Goal: Information Seeking & Learning: Learn about a topic

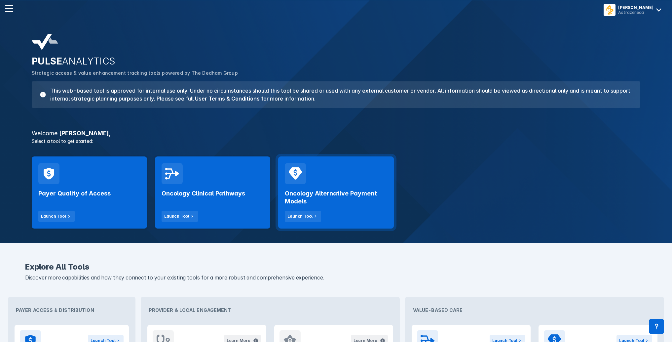
click at [322, 184] on div "Oncology Alternative Payment Models Launch Tool" at bounding box center [336, 203] width 102 height 38
click at [116, 181] on div "Payer Quality of Access Launch Tool" at bounding box center [89, 192] width 115 height 72
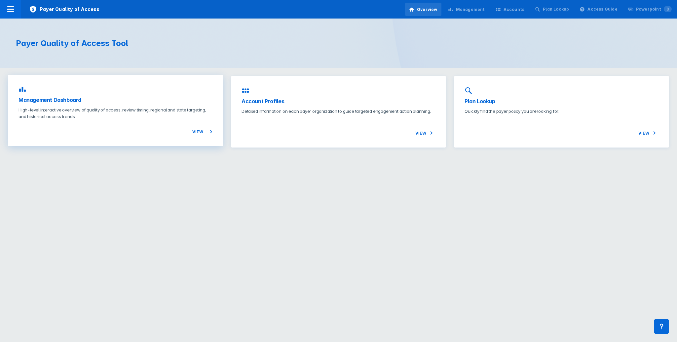
click at [82, 96] on h3 "Management Dashboard" at bounding box center [116, 100] width 194 height 8
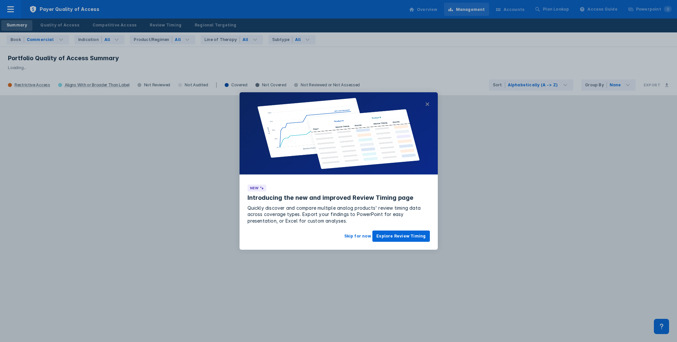
click at [393, 101] on button "×" at bounding box center [427, 104] width 5 height 8
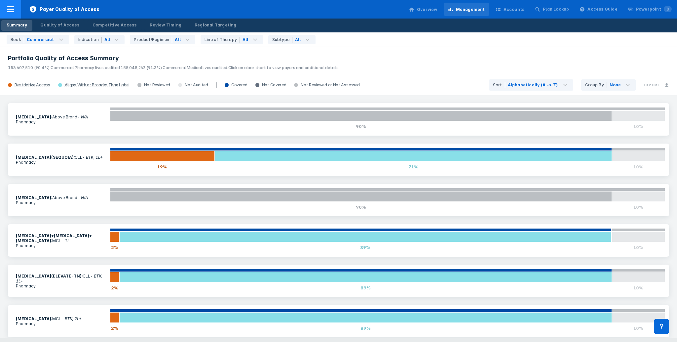
click at [8, 11] on icon at bounding box center [11, 9] width 8 height 8
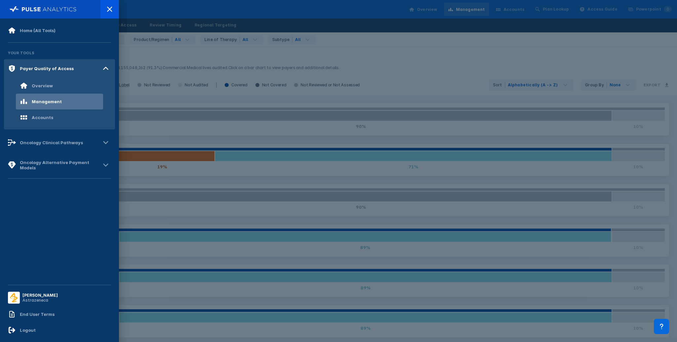
click at [183, 3] on div at bounding box center [338, 171] width 677 height 342
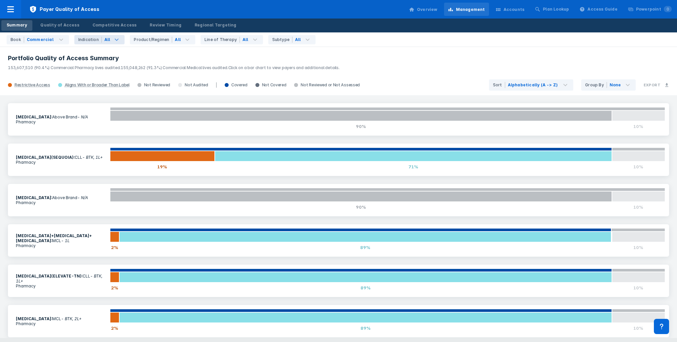
click at [116, 42] on icon at bounding box center [117, 40] width 8 height 8
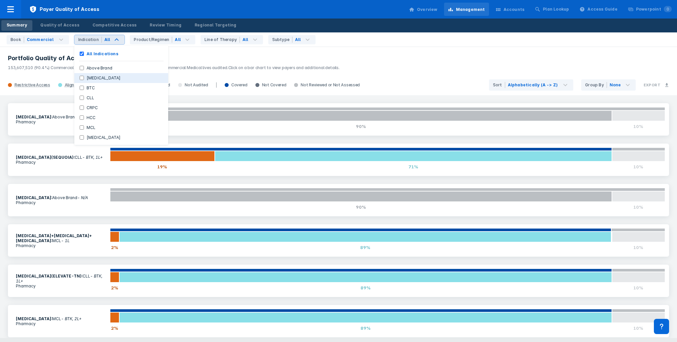
click at [91, 75] on button "[MEDICAL_DATA]" at bounding box center [121, 78] width 94 height 10
checkbox Indications "false"
checkbox Cancer "true"
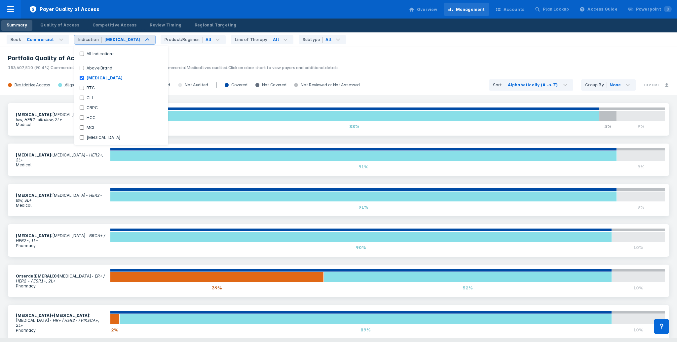
click at [4, 135] on div "[MEDICAL_DATA] : [MEDICAL_DATA] - HER2-low, HER2-ultralow, 2L+ Medical 0% 88% 3…" at bounding box center [338, 119] width 669 height 40
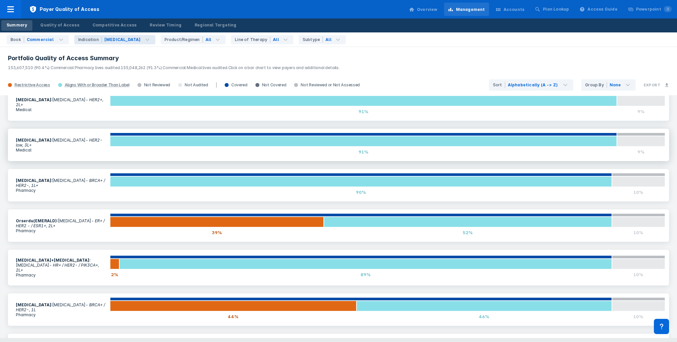
scroll to position [88, 0]
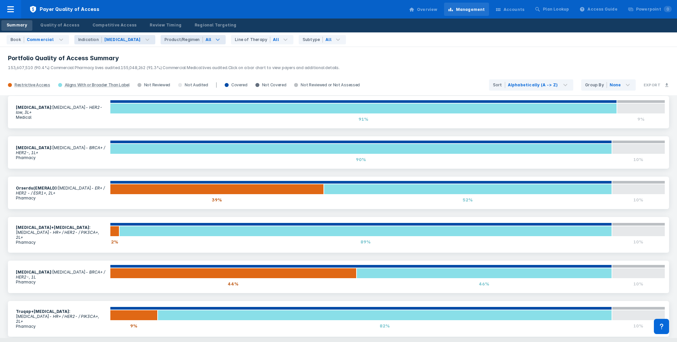
click at [216, 40] on icon at bounding box center [218, 39] width 4 height 2
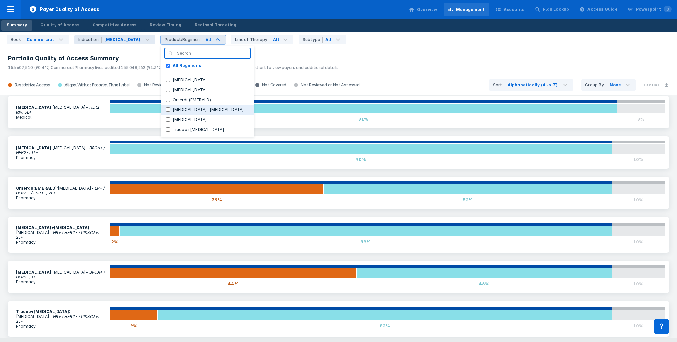
click at [161, 110] on button "[MEDICAL_DATA]+[MEDICAL_DATA]" at bounding box center [208, 110] width 94 height 10
checkbox Regimens "false"
checkbox input "true"
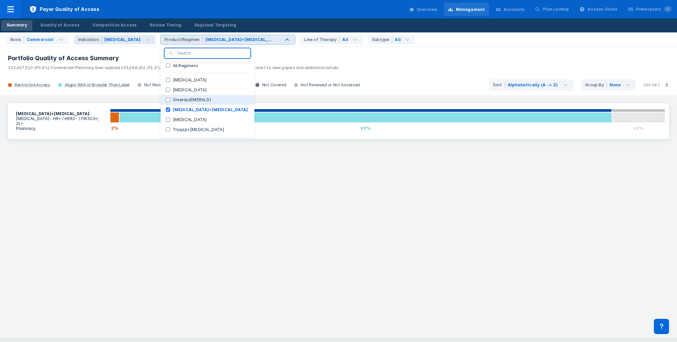
click at [166, 99] on input "Orserdu(EMERALD)" at bounding box center [168, 99] width 4 height 4
checkbox input "true"
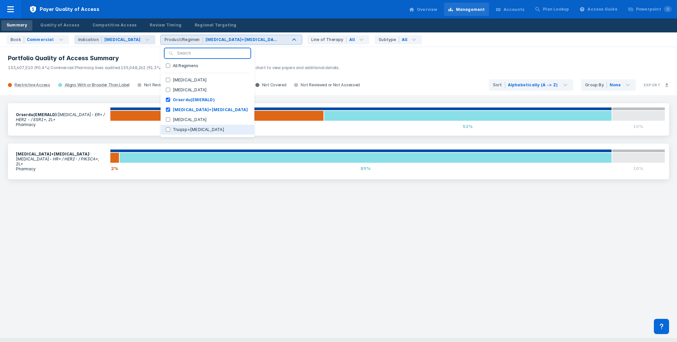
click at [166, 130] on input "Truqap+[MEDICAL_DATA]" at bounding box center [168, 129] width 4 height 4
checkbox input "true"
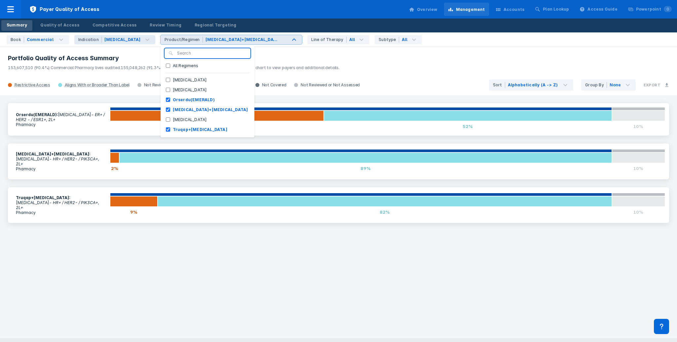
click at [246, 242] on div "Orserdu(EMERALD) : [MEDICAL_DATA] - ER+ / HER2 - / ESR1+, 2L+ Pharmacy 39% 52% …" at bounding box center [338, 216] width 677 height 243
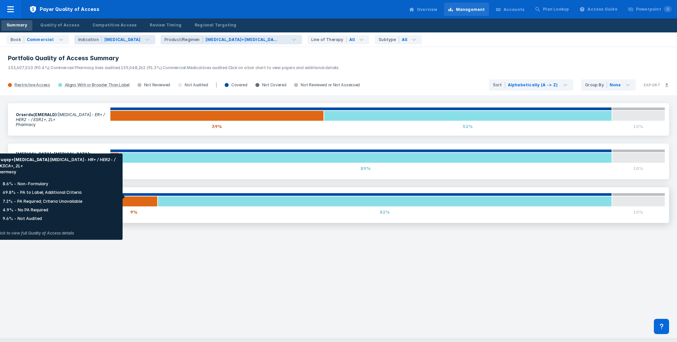
click at [129, 197] on div at bounding box center [134, 201] width 48 height 11
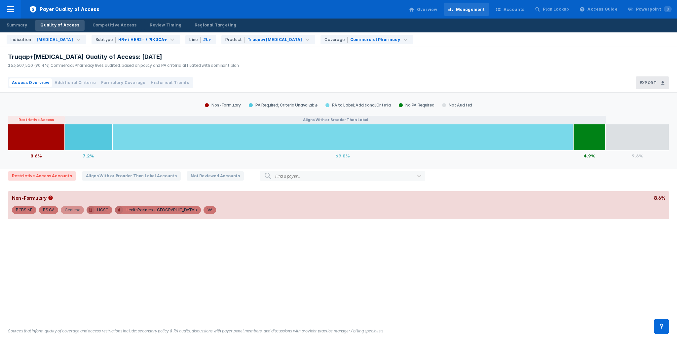
click at [73, 212] on div "Centene" at bounding box center [72, 210] width 15 height 8
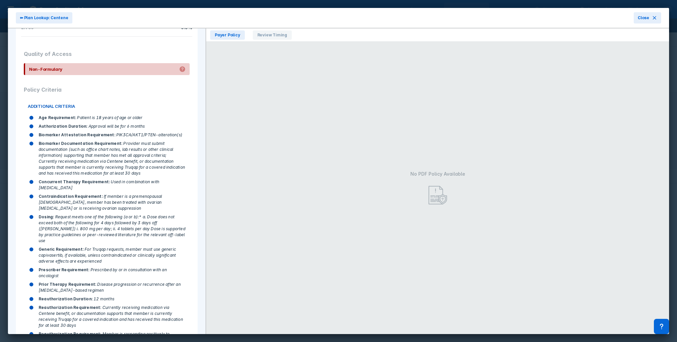
scroll to position [187, 0]
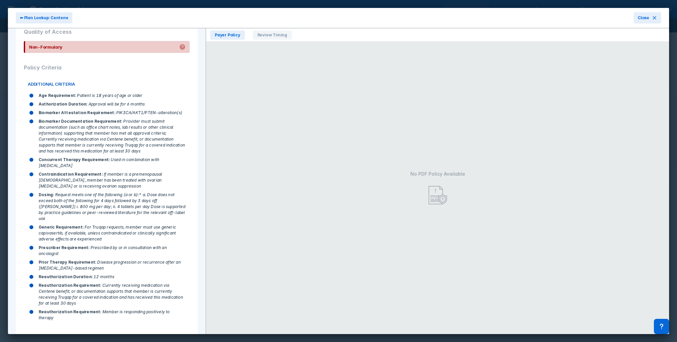
click at [393, 192] on img at bounding box center [438, 195] width 19 height 19
drag, startPoint x: 30, startPoint y: 68, endPoint x: 80, endPoint y: 76, distance: 50.2
click at [80, 76] on div "Policy Criteria" at bounding box center [107, 67] width 166 height 19
click at [97, 183] on div "Contraindication Requirement : If member is a premenopausal [DEMOGRAPHIC_DATA],…" at bounding box center [112, 180] width 147 height 18
click at [44, 20] on span "⬅ Plan Lookup: Centene" at bounding box center [44, 18] width 49 height 6
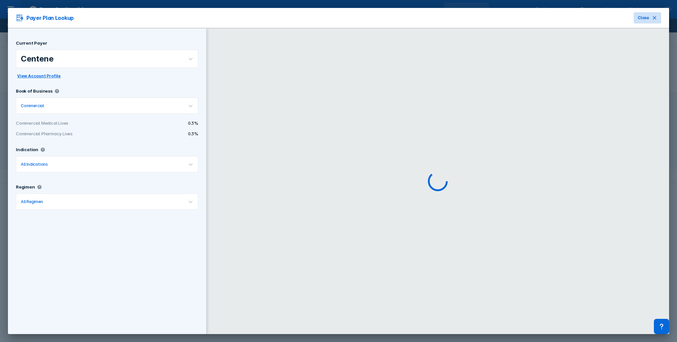
click at [393, 14] on button "Close" at bounding box center [647, 17] width 27 height 11
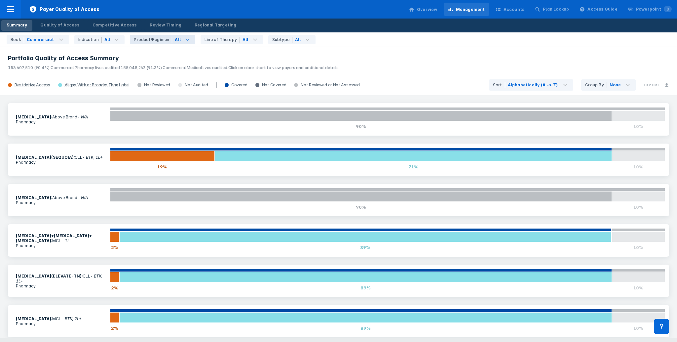
click at [185, 41] on icon at bounding box center [187, 40] width 8 height 8
click at [24, 113] on section "[MEDICAL_DATA] : Above Brand - N/A Pharmacy" at bounding box center [61, 119] width 98 height 18
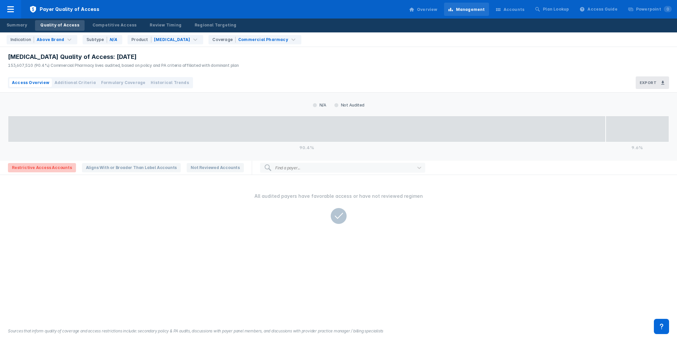
click at [44, 167] on span "Restrictive Access Accounts" at bounding box center [42, 167] width 68 height 9
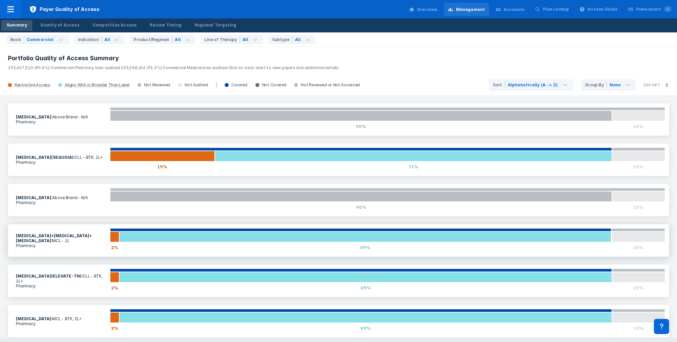
scroll to position [55, 0]
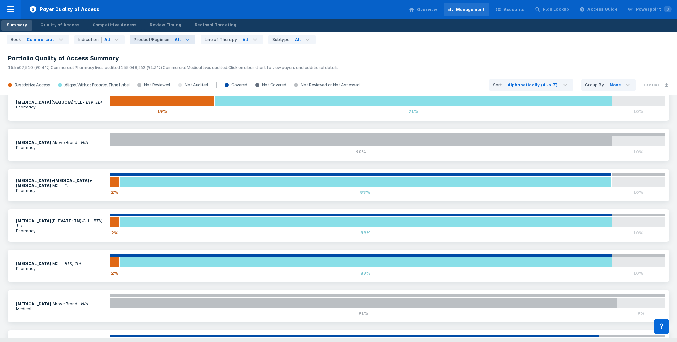
click at [187, 42] on div "All" at bounding box center [183, 39] width 23 height 9
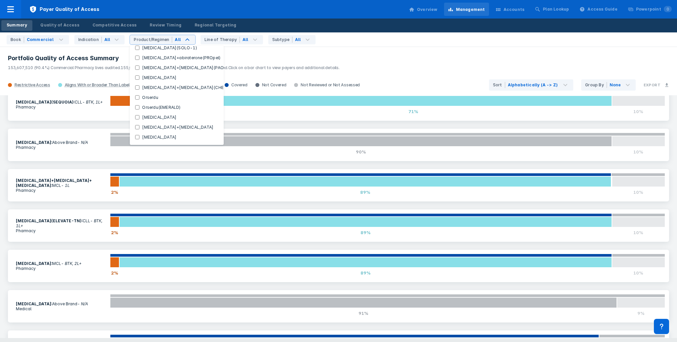
scroll to position [344, 0]
click at [135, 85] on input "Truqap" at bounding box center [137, 87] width 4 height 4
checkbox input "true"
checkbox Regimens "false"
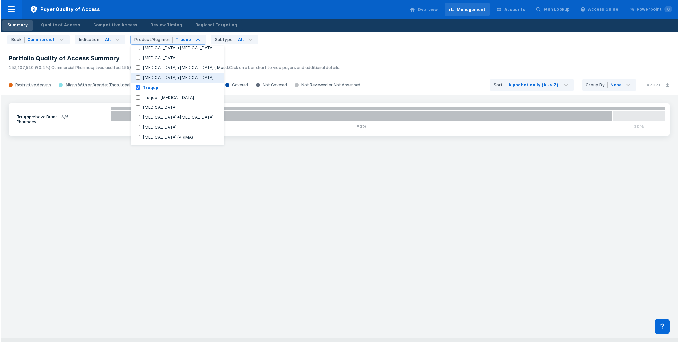
scroll to position [0, 0]
click at [131, 94] on button "Truqap+[MEDICAL_DATA]" at bounding box center [177, 98] width 94 height 10
checkbox input "true"
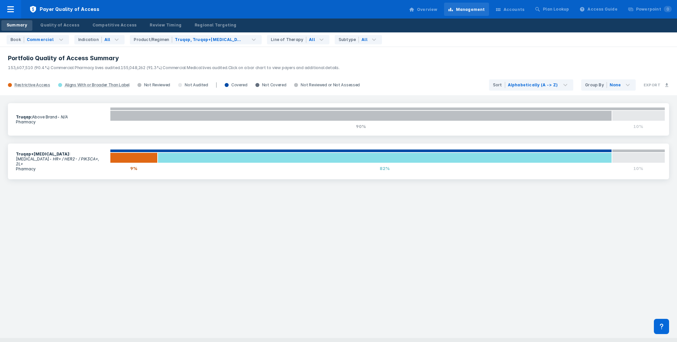
click at [124, 205] on div "Truqap : Above Brand - N/A Pharmacy 0% 90% 10% Truqap+[MEDICAL_DATA] : [MEDICAL…" at bounding box center [338, 216] width 677 height 243
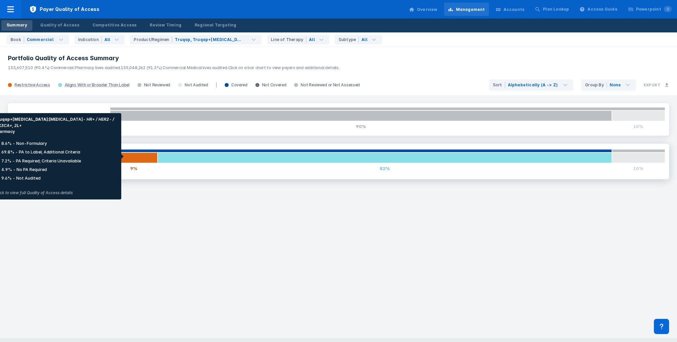
click at [127, 157] on div at bounding box center [134, 157] width 48 height 11
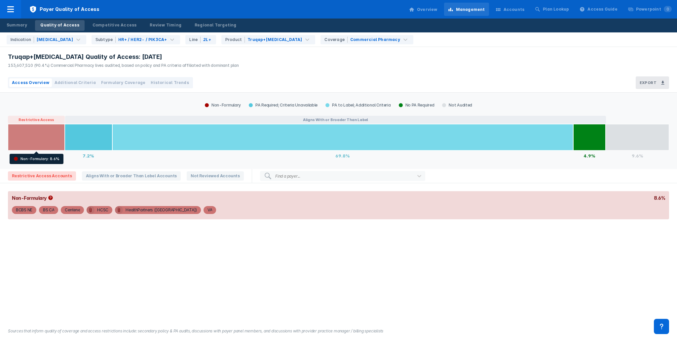
click at [41, 140] on div at bounding box center [36, 137] width 57 height 26
click at [49, 210] on div "BS CA" at bounding box center [49, 210] width 12 height 8
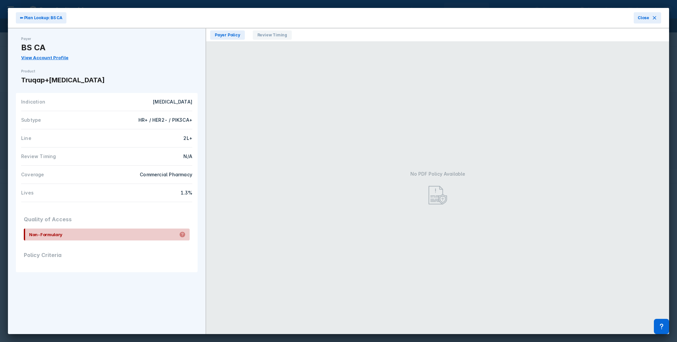
click at [279, 42] on div "No PDF Policy Available" at bounding box center [437, 188] width 463 height 292
click at [278, 38] on span "Review Timing" at bounding box center [272, 34] width 39 height 9
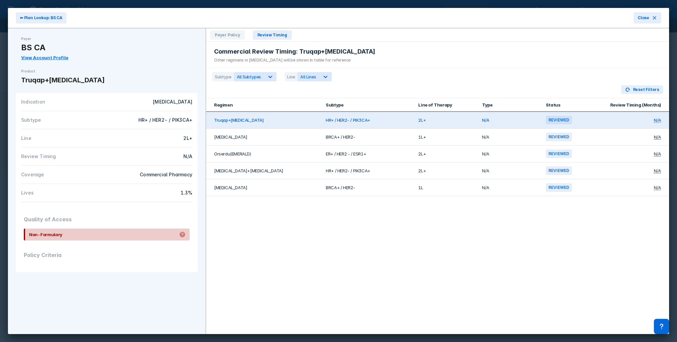
click at [67, 261] on div "Policy Criteria" at bounding box center [107, 255] width 166 height 19
click at [225, 35] on span "Payer Policy" at bounding box center [227, 34] width 35 height 9
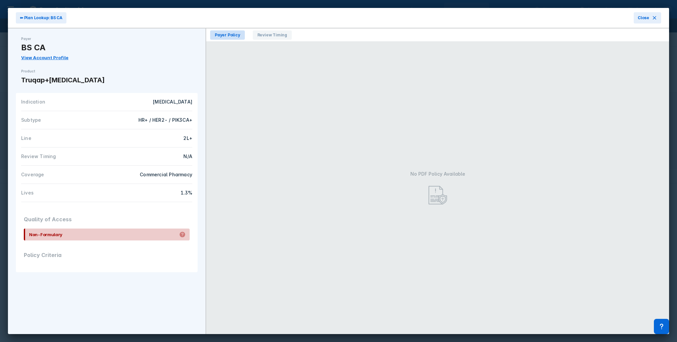
click at [225, 35] on span "Payer Policy" at bounding box center [227, 34] width 35 height 9
click at [393, 21] on button "Close" at bounding box center [653, 17] width 27 height 11
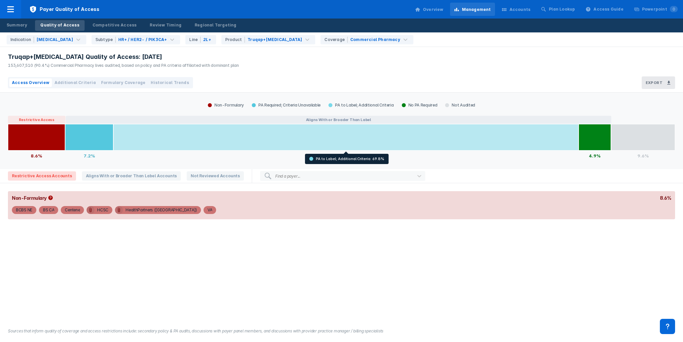
click at [196, 140] on div at bounding box center [345, 137] width 465 height 26
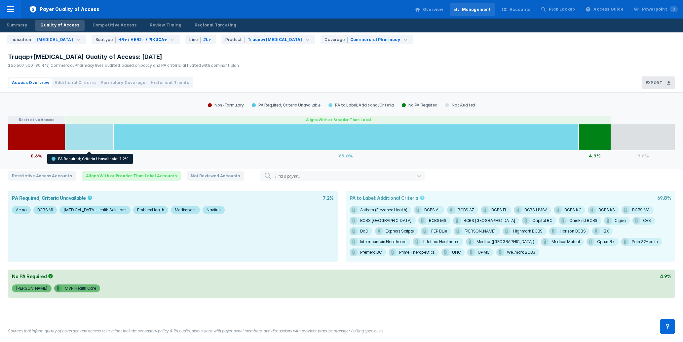
click at [97, 139] on div at bounding box center [89, 137] width 48 height 26
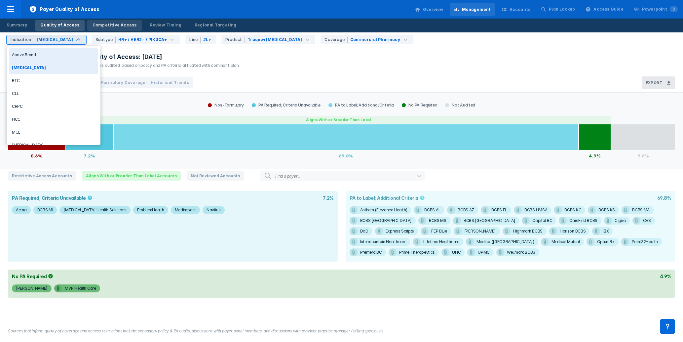
click at [109, 28] on link "Competitive Access" at bounding box center [114, 25] width 55 height 11
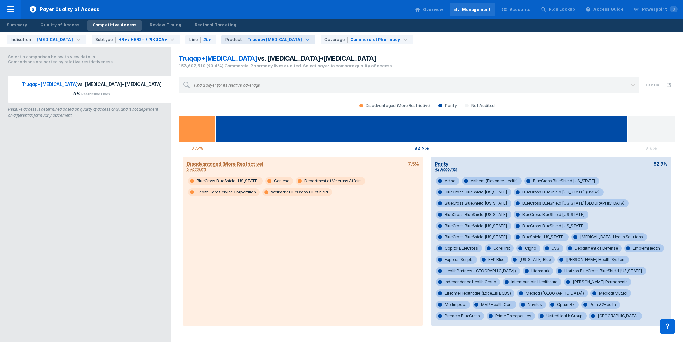
click at [282, 43] on div "Product Truqap+[MEDICAL_DATA]" at bounding box center [268, 39] width 94 height 9
click at [235, 56] on div "[MEDICAL_DATA]+[MEDICAL_DATA]" at bounding box center [257, 54] width 89 height 13
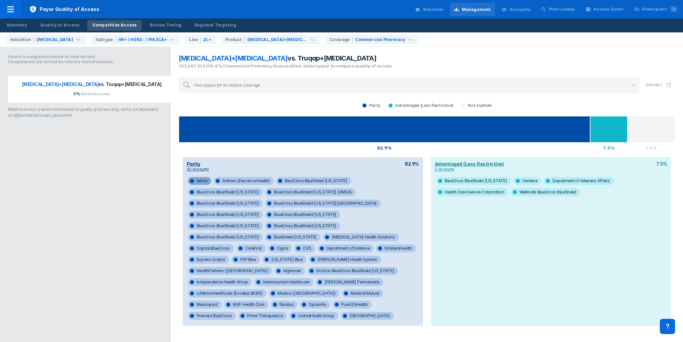
click at [193, 180] on div at bounding box center [192, 181] width 4 height 4
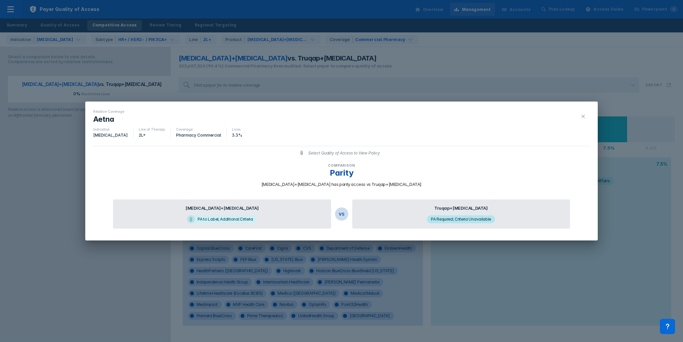
click at [393, 115] on button at bounding box center [583, 116] width 13 height 11
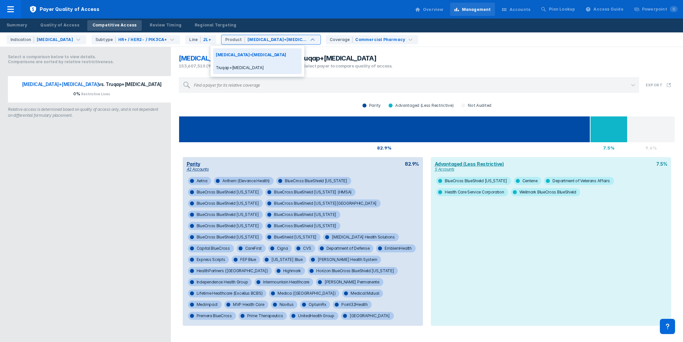
click at [242, 65] on div "Truqap+[MEDICAL_DATA]" at bounding box center [257, 67] width 89 height 13
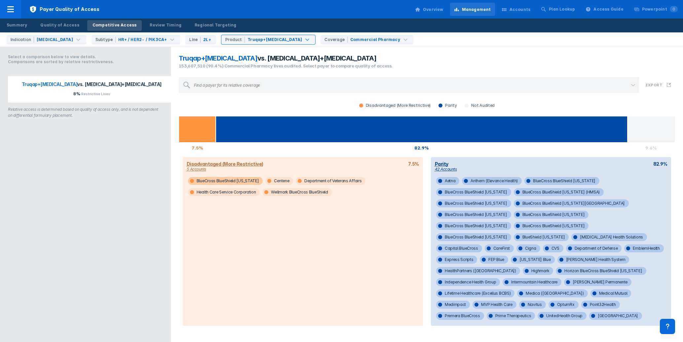
click at [229, 181] on span "BlueCross BlueShield [US_STATE]" at bounding box center [225, 181] width 75 height 8
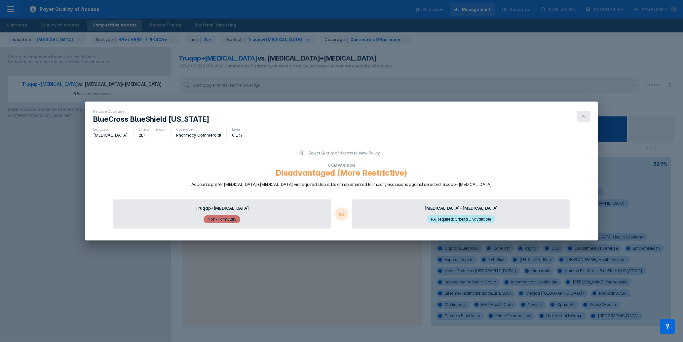
click at [393, 117] on icon at bounding box center [583, 116] width 5 height 5
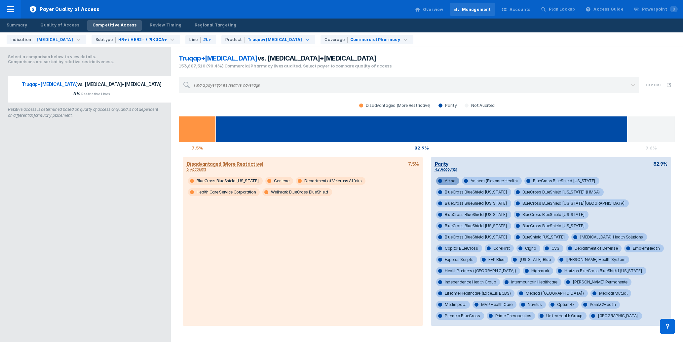
click at [393, 182] on span "Aetna" at bounding box center [447, 181] width 23 height 8
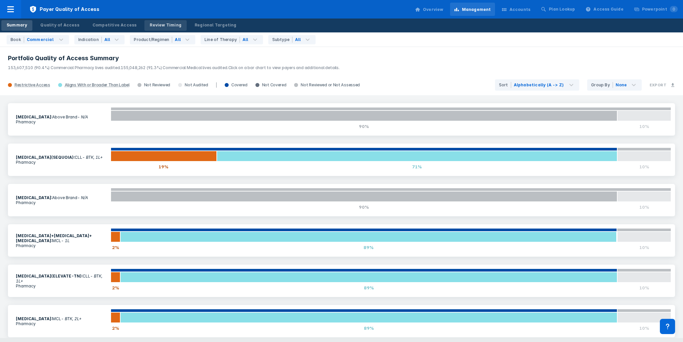
click at [153, 25] on div "Review Timing" at bounding box center [166, 25] width 32 height 6
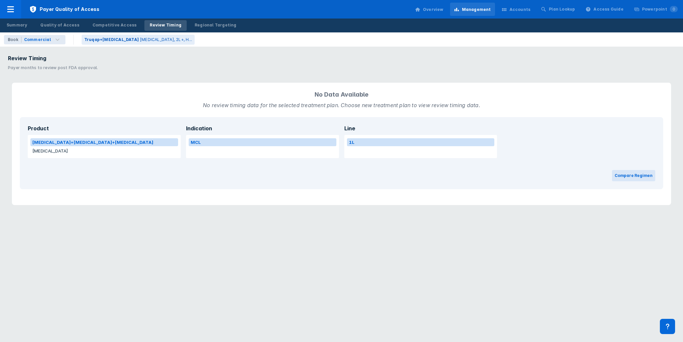
click at [136, 148] on button "[MEDICAL_DATA]" at bounding box center [104, 151] width 148 height 8
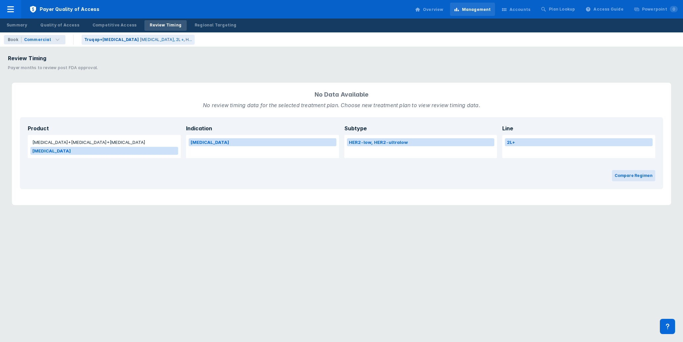
click at [232, 143] on button "[MEDICAL_DATA]" at bounding box center [263, 142] width 148 height 8
click at [202, 141] on button "[MEDICAL_DATA]" at bounding box center [263, 142] width 148 height 8
drag, startPoint x: 120, startPoint y: 142, endPoint x: 115, endPoint y: 143, distance: 5.1
click at [117, 143] on button "[MEDICAL_DATA]+[MEDICAL_DATA]+[MEDICAL_DATA]" at bounding box center [104, 142] width 148 height 8
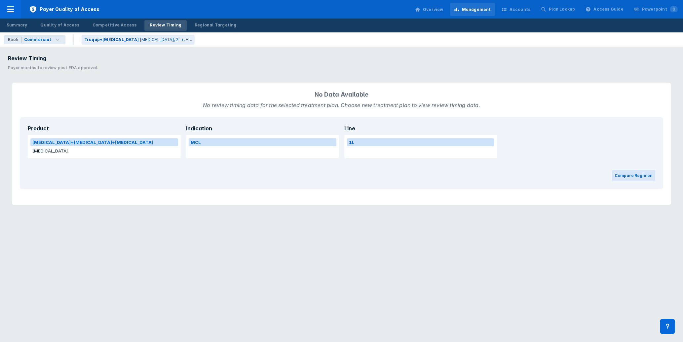
click at [56, 150] on button "[MEDICAL_DATA]" at bounding box center [104, 151] width 148 height 8
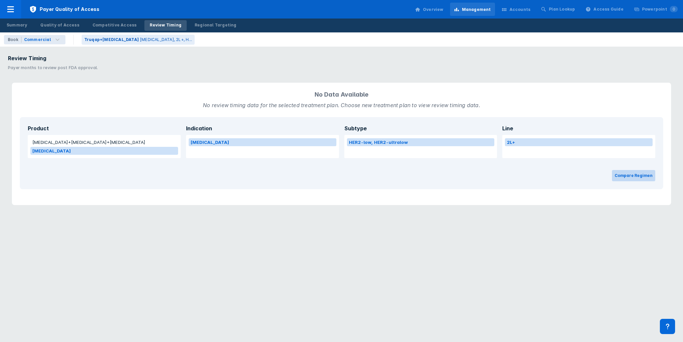
click at [393, 178] on button "Compare Regimen" at bounding box center [633, 175] width 43 height 11
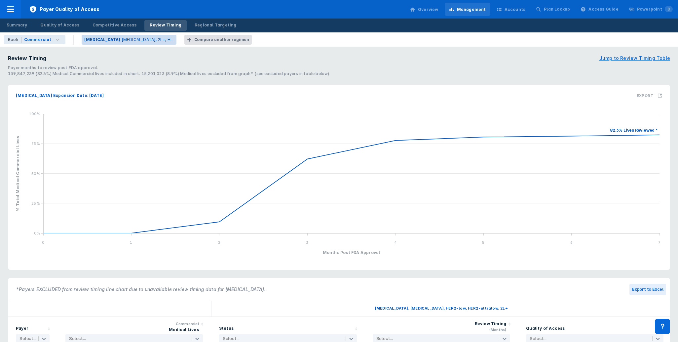
click at [137, 39] on p "[MEDICAL_DATA], 2L+, H..." at bounding box center [148, 40] width 52 height 6
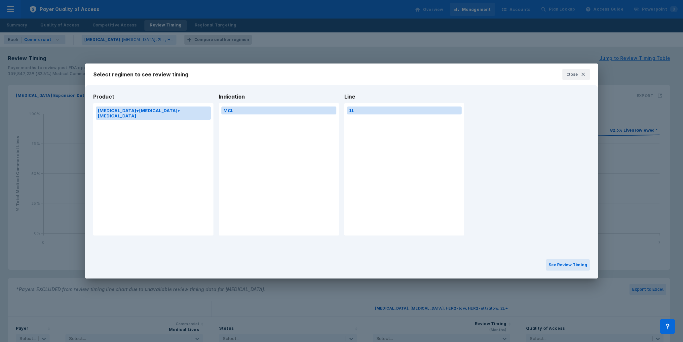
drag, startPoint x: 454, startPoint y: 55, endPoint x: 623, endPoint y: 76, distance: 170.2
click at [393, 55] on div "Select regimen to see review timing Close Product [MEDICAL_DATA]+[MEDICAL_DATA]…" at bounding box center [341, 171] width 683 height 342
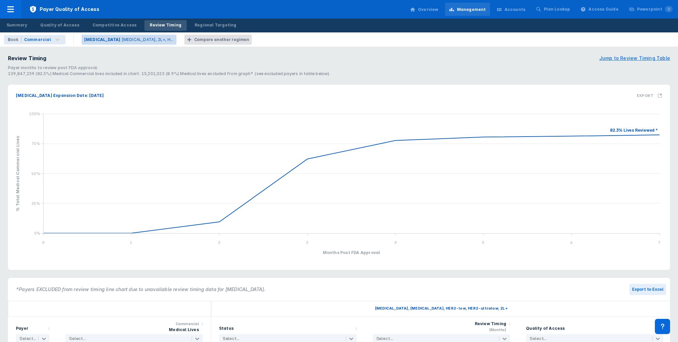
click at [122, 40] on p "[MEDICAL_DATA], 2L+, H..." at bounding box center [148, 40] width 52 height 6
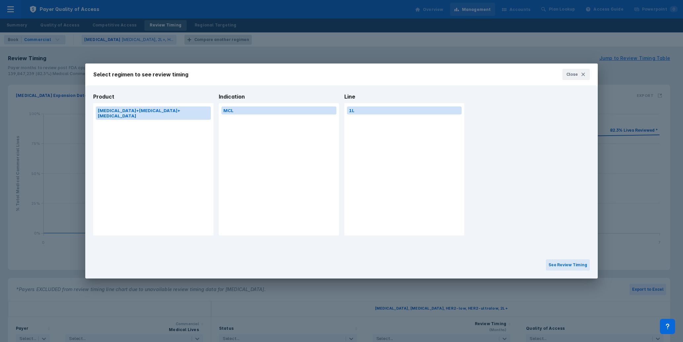
click at [393, 76] on icon at bounding box center [583, 74] width 5 height 5
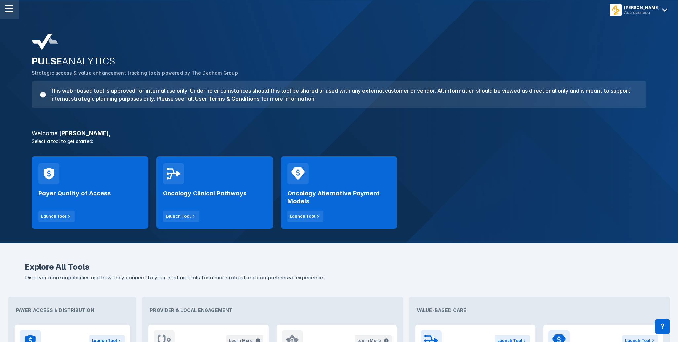
click at [12, 15] on div at bounding box center [9, 9] width 19 height 19
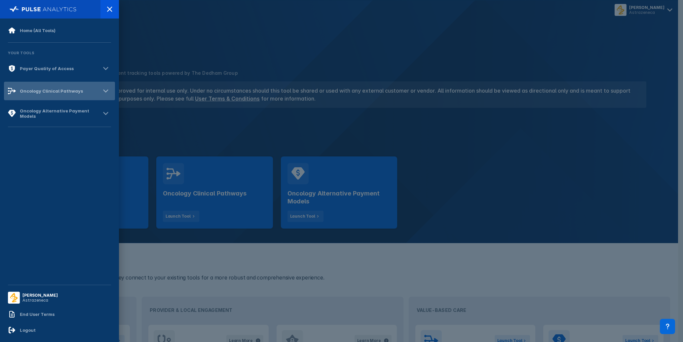
click at [58, 88] on div "Oncology Clinical Pathways" at bounding box center [45, 91] width 75 height 8
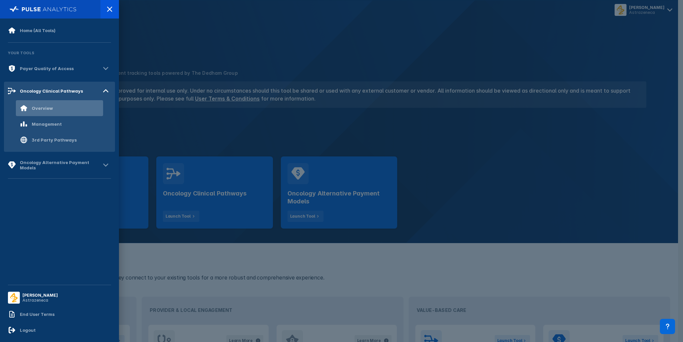
click at [46, 107] on div "Overview" at bounding box center [42, 107] width 21 height 5
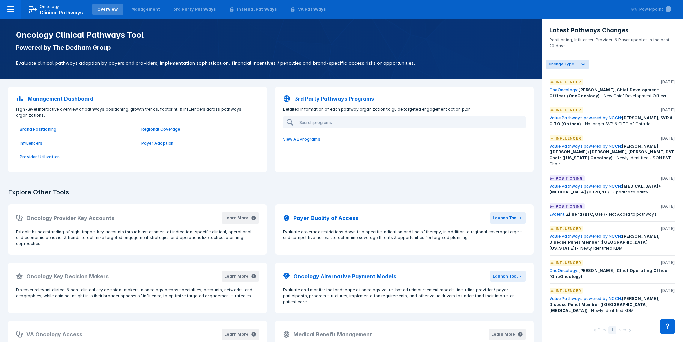
click at [34, 130] on p "Brand Positioning" at bounding box center [77, 129] width 114 height 6
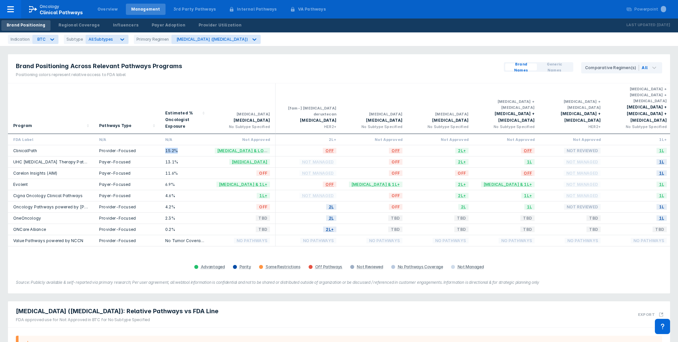
drag, startPoint x: 180, startPoint y: 138, endPoint x: 163, endPoint y: 140, distance: 17.3
click at [163, 145] on div "15.2%" at bounding box center [185, 150] width 50 height 11
drag, startPoint x: 40, startPoint y: 136, endPoint x: 12, endPoint y: 140, distance: 28.5
click at [12, 145] on div "ClinicalPath" at bounding box center [51, 150] width 86 height 11
drag, startPoint x: 181, startPoint y: 139, endPoint x: 148, endPoint y: 136, distance: 33.9
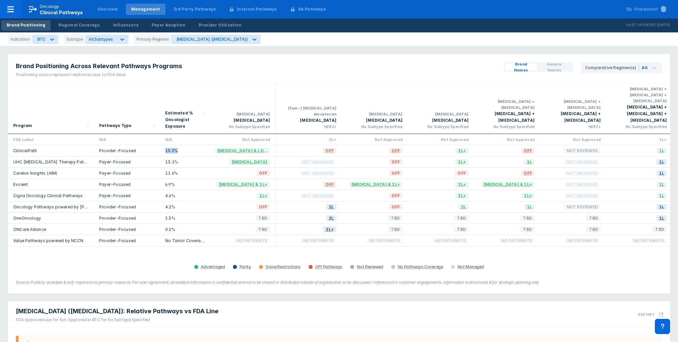
click at [148, 145] on div "ClinicalPath Provider-Focused 15.2% [MEDICAL_DATA] & Locoregional OFF OFF 2L+ O…" at bounding box center [472, 150] width 929 height 11
click at [207, 168] on div "11.6%" at bounding box center [185, 173] width 50 height 11
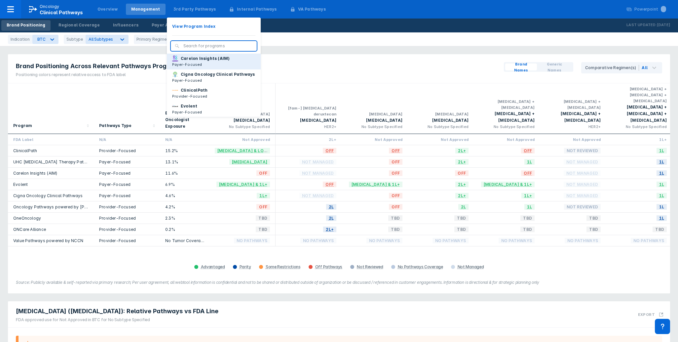
click at [189, 61] on p "Carelon Insights (AIM)" at bounding box center [205, 59] width 49 height 6
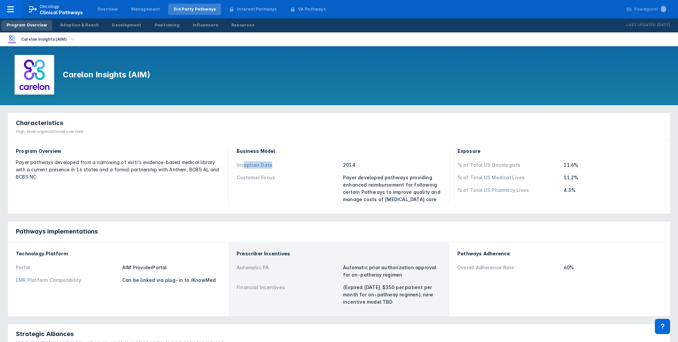
drag, startPoint x: 245, startPoint y: 165, endPoint x: 340, endPoint y: 173, distance: 95.8
click at [340, 173] on div "Inception Date 2014 Customer Focus Payer developed pathways providing enhanced …" at bounding box center [339, 182] width 205 height 47
click at [365, 197] on div "Payer developed pathways providing enhanced reimbursement for following certain…" at bounding box center [392, 188] width 98 height 29
drag, startPoint x: 372, startPoint y: 182, endPoint x: 423, endPoint y: 188, distance: 51.2
click at [393, 188] on div "Payer developed pathways providing enhanced reimbursement for following certain…" at bounding box center [392, 188] width 98 height 29
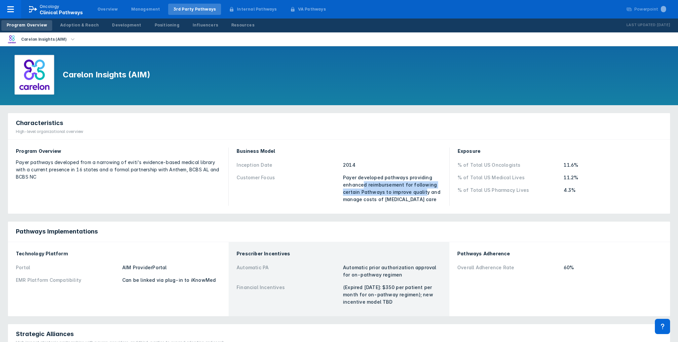
scroll to position [55, 0]
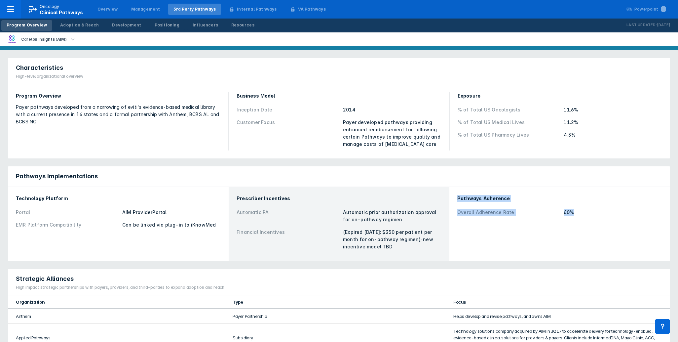
drag, startPoint x: 590, startPoint y: 216, endPoint x: 459, endPoint y: 200, distance: 131.5
click at [393, 199] on div "Pathways Adherence Overall Adherence Rate 60%" at bounding box center [559, 224] width 213 height 66
click at [393, 234] on div "Pathways Adherence Overall Adherence Rate 60%" at bounding box center [559, 224] width 213 height 66
drag, startPoint x: 237, startPoint y: 201, endPoint x: 292, endPoint y: 209, distance: 55.5
click at [292, 209] on div "Prescriber Incentives Automatic PA Automatic prior authorization approval for o…" at bounding box center [339, 224] width 205 height 58
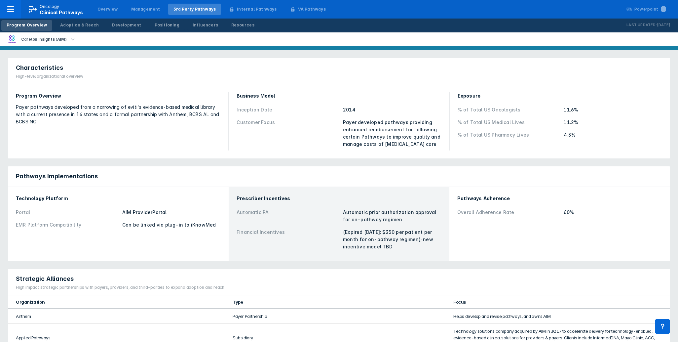
click at [230, 252] on div "Prescriber Incentives Automatic PA Automatic prior authorization approval for o…" at bounding box center [339, 224] width 221 height 74
drag, startPoint x: 337, startPoint y: 211, endPoint x: 429, endPoint y: 219, distance: 92.3
click at [393, 219] on div "Automatic PA Automatic prior authorization approval for on-pathway regimen" at bounding box center [339, 216] width 205 height 20
click at [356, 247] on div "(Expired [DATE]: $350 per patient per month for on-pathway regimen); new incent…" at bounding box center [392, 239] width 98 height 22
drag, startPoint x: 341, startPoint y: 233, endPoint x: 409, endPoint y: 247, distance: 69.1
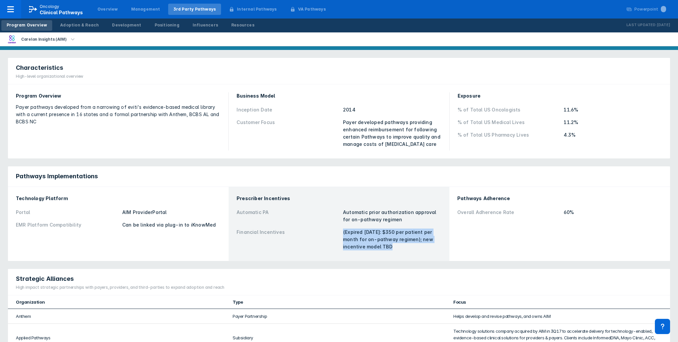
click at [393, 247] on div "Financial Incentives (Expired [DATE]: $350 per patient per month for on-pathway…" at bounding box center [339, 239] width 205 height 27
click at [277, 243] on div "Financial Incentives" at bounding box center [288, 239] width 102 height 22
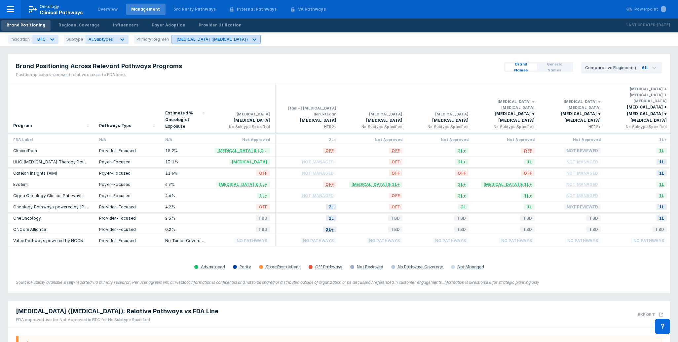
drag, startPoint x: 217, startPoint y: 42, endPoint x: 198, endPoint y: 43, distance: 19.5
click at [217, 42] on div "[MEDICAL_DATA] ([MEDICAL_DATA])" at bounding box center [210, 39] width 77 height 9
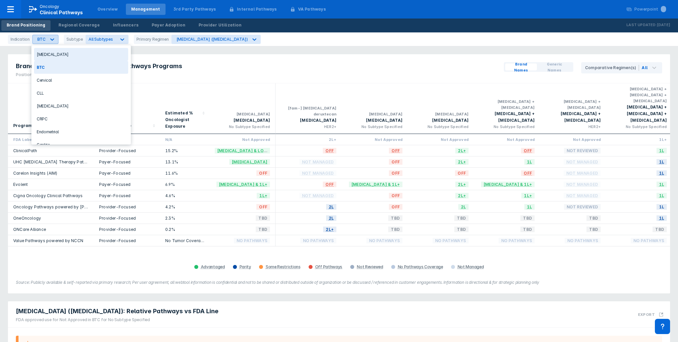
click at [54, 41] on div at bounding box center [52, 39] width 12 height 12
drag, startPoint x: 50, startPoint y: 56, endPoint x: 137, endPoint y: 37, distance: 88.9
click at [50, 56] on div "[MEDICAL_DATA]" at bounding box center [81, 54] width 94 height 13
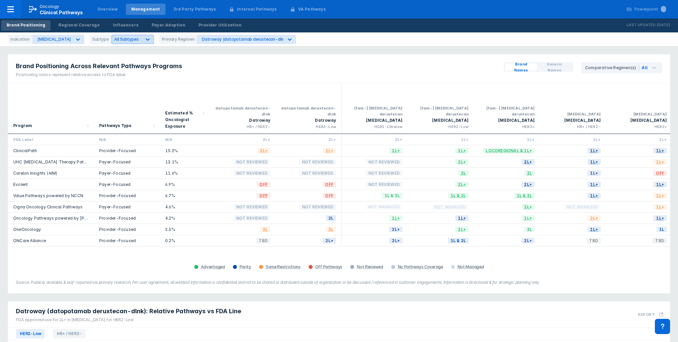
click at [130, 40] on div "All Subtypes" at bounding box center [127, 39] width 30 height 6
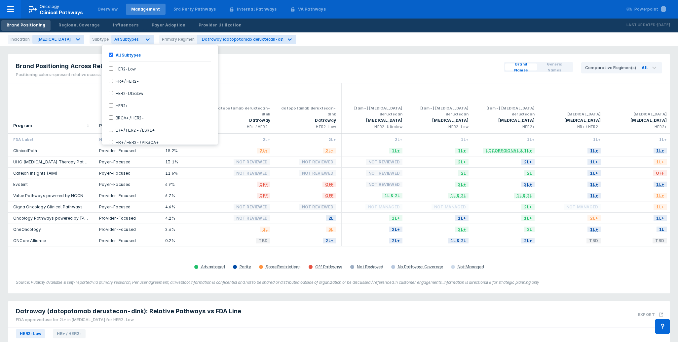
scroll to position [47, 0]
click at [122, 251] on div "Program Pathways Type Estimated % Oncologist Exposure datopotamab deruxtecan-dl…" at bounding box center [339, 177] width 662 height 188
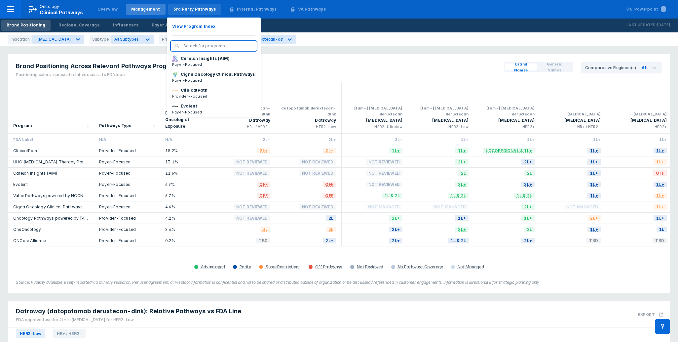
click at [175, 9] on div "3rd Party Pathways" at bounding box center [195, 9] width 43 height 6
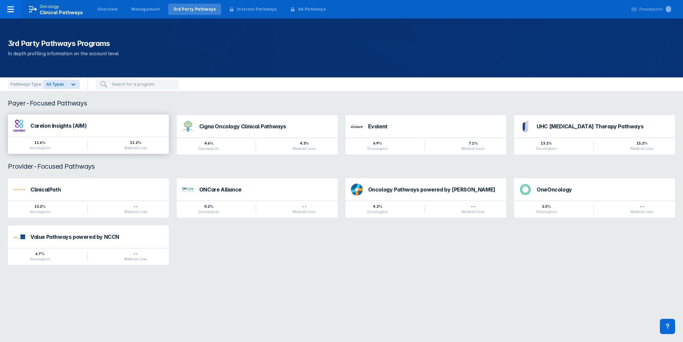
click at [84, 130] on div "Carelon Insights (AIM)" at bounding box center [96, 127] width 133 height 9
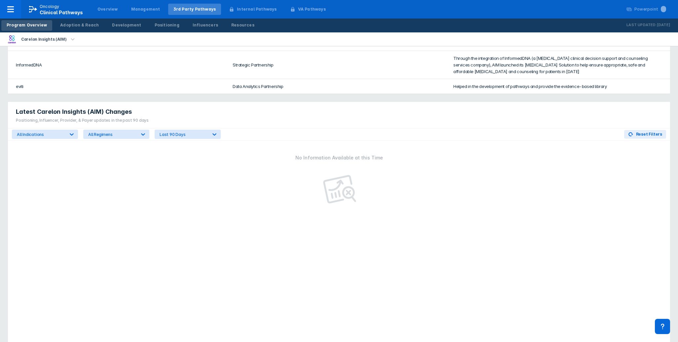
scroll to position [441, 0]
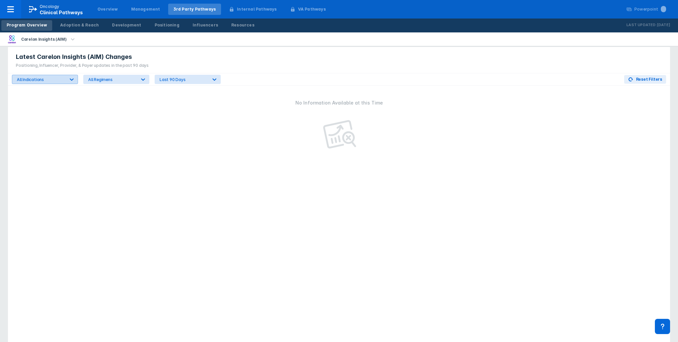
click at [67, 82] on div at bounding box center [72, 79] width 12 height 12
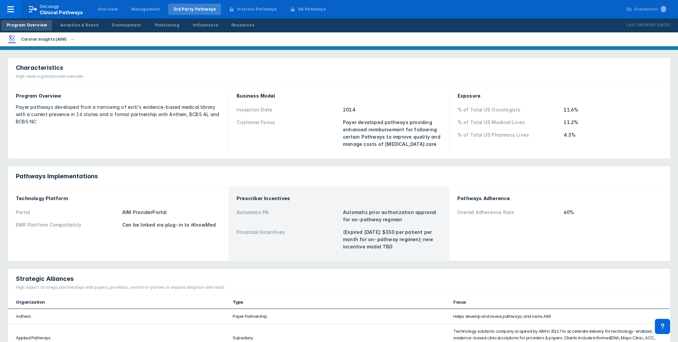
scroll to position [0, 0]
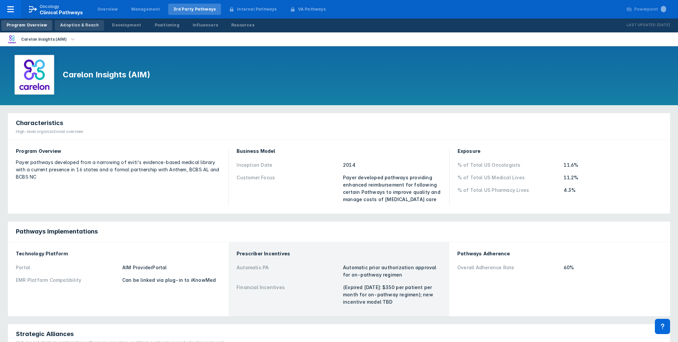
click at [72, 24] on div "Adoption & Reach" at bounding box center [79, 25] width 39 height 6
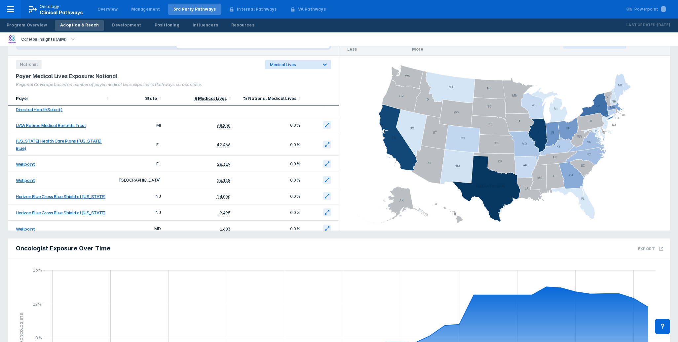
scroll to position [248, 0]
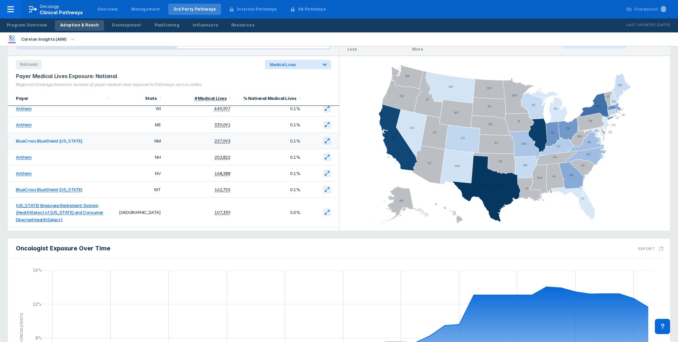
click at [46, 140] on link "BlueCross BlueShield [US_STATE]" at bounding box center [49, 140] width 67 height 5
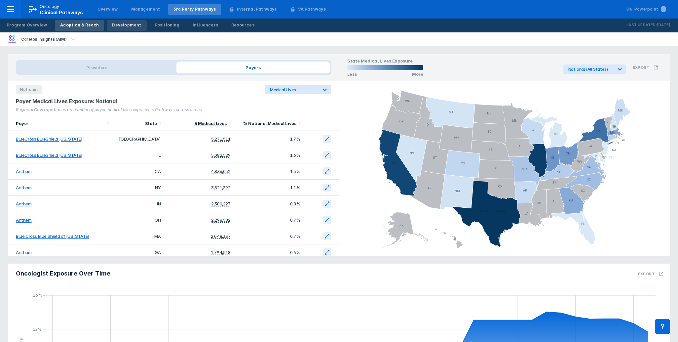
click at [121, 25] on div "Development" at bounding box center [126, 25] width 29 height 6
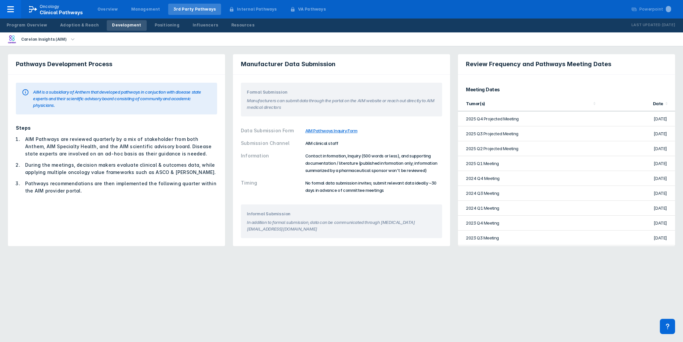
click at [174, 24] on div "Program Overview Adoption & Reach Development Positioning Influencers Resources" at bounding box center [130, 26] width 261 height 14
click at [157, 25] on div "Positioning" at bounding box center [167, 25] width 25 height 6
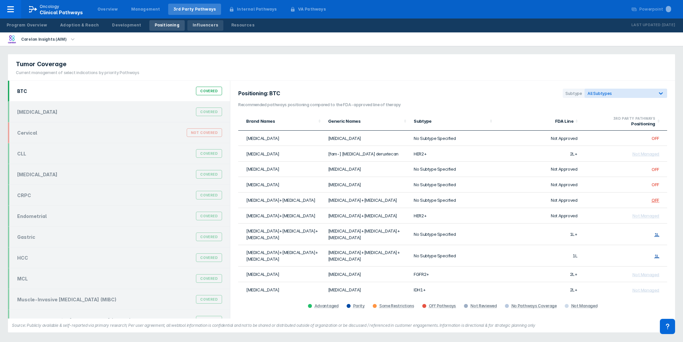
click at [193, 26] on div "Influencers" at bounding box center [205, 25] width 25 height 6
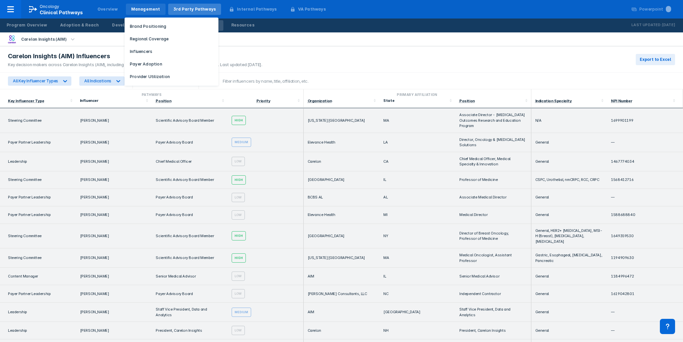
click at [139, 6] on div "Management" at bounding box center [146, 9] width 40 height 11
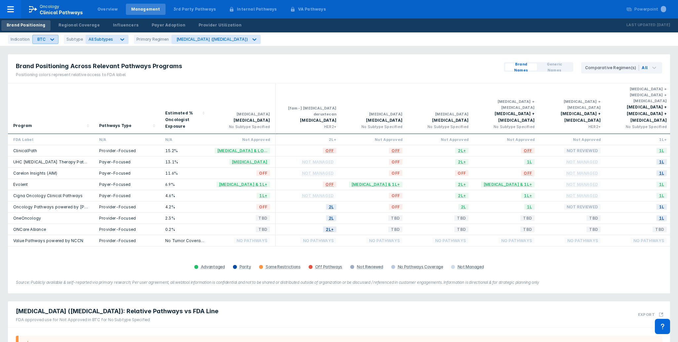
click at [53, 44] on div at bounding box center [52, 39] width 12 height 12
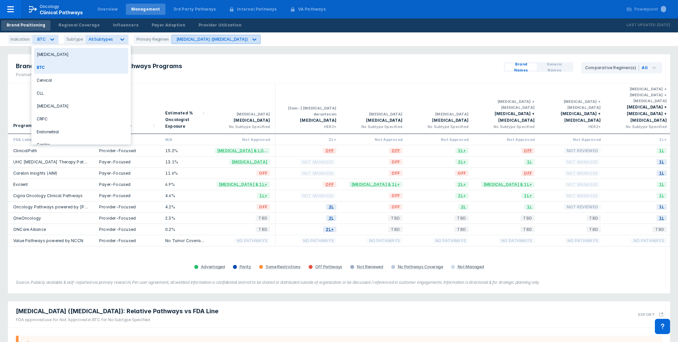
click at [197, 43] on div "[MEDICAL_DATA] ([MEDICAL_DATA])" at bounding box center [210, 39] width 77 height 9
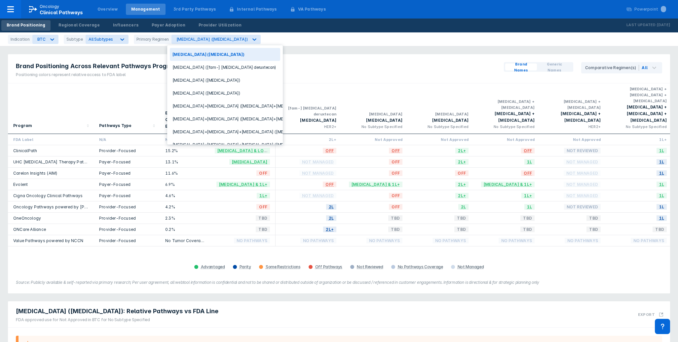
scroll to position [53, 0]
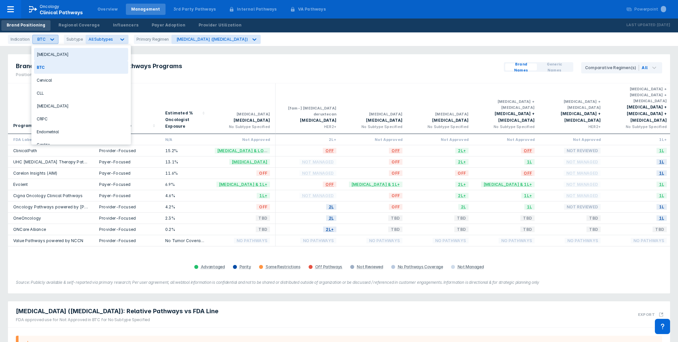
click at [52, 41] on icon at bounding box center [52, 39] width 7 height 7
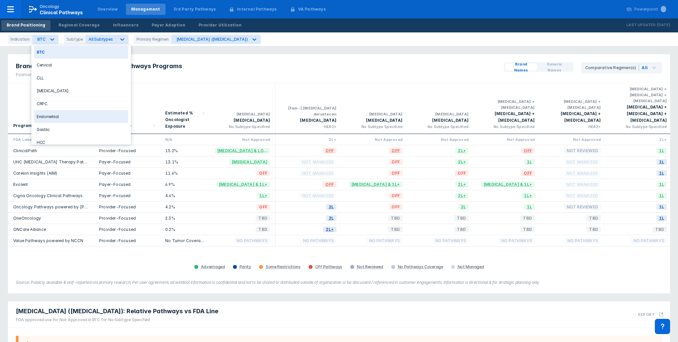
scroll to position [0, 0]
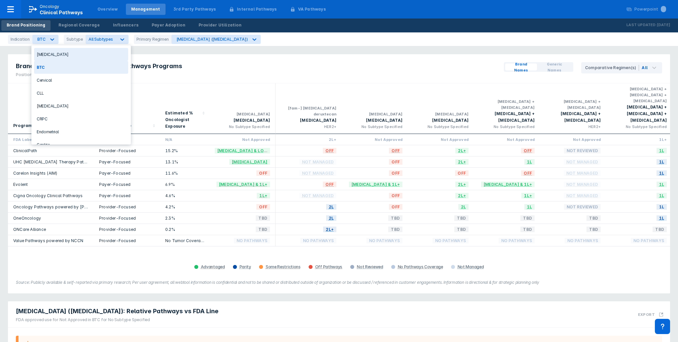
click at [62, 54] on div "[MEDICAL_DATA]" at bounding box center [81, 54] width 94 height 13
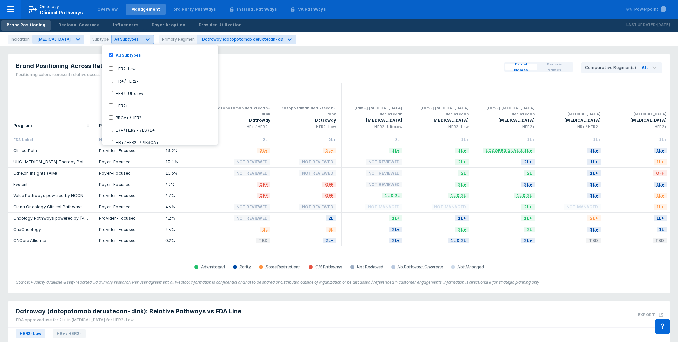
click at [131, 37] on div "All Subtypes" at bounding box center [127, 39] width 30 height 6
drag, startPoint x: 110, startPoint y: 118, endPoint x: 120, endPoint y: 123, distance: 11.4
click at [110, 118] on HER2--checkbox "BRCA+ / HER2-" at bounding box center [111, 117] width 4 height 4
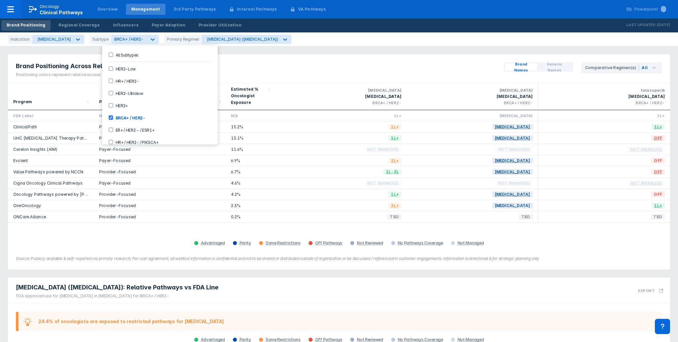
click at [109, 116] on HER2--checkbox "BRCA+ / HER2-" at bounding box center [111, 117] width 4 height 4
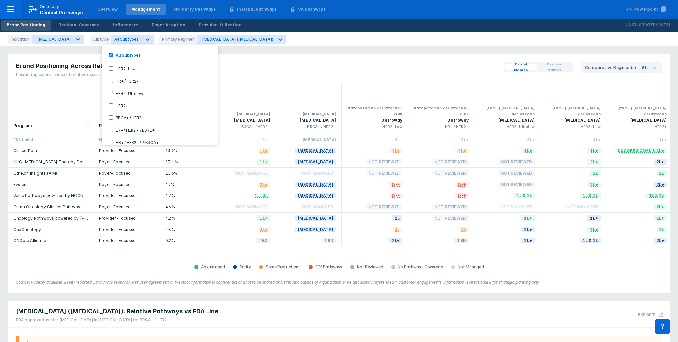
click at [110, 129] on ESR1\+-checkbox "ER+ / HER2 - / ESR1+" at bounding box center [111, 130] width 4 height 4
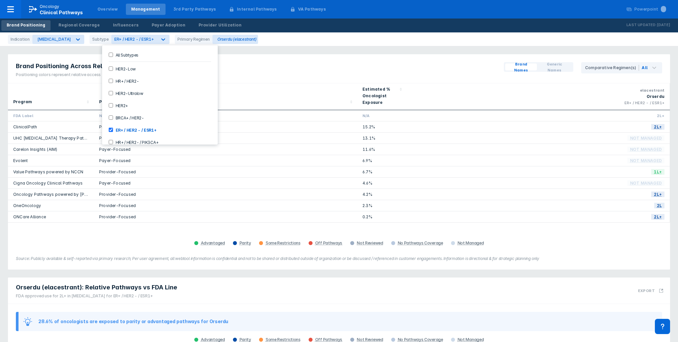
drag, startPoint x: 110, startPoint y: 129, endPoint x: 113, endPoint y: 111, distance: 18.1
click at [110, 129] on ESR1\+-checkbox "ER+ / HER2 - / ESR1+" at bounding box center [111, 130] width 4 height 4
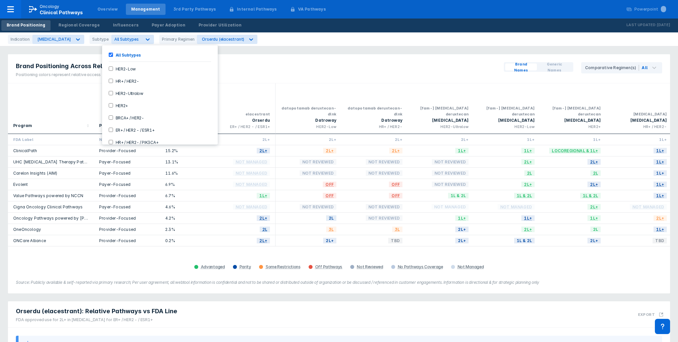
click at [108, 82] on div "HR+ / HER2-" at bounding box center [160, 80] width 110 height 11
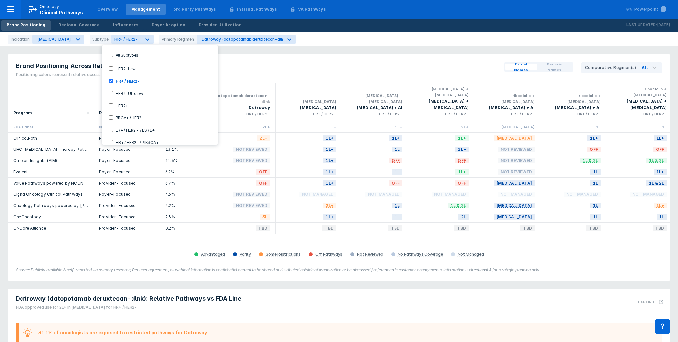
click at [230, 45] on div "Indication Breast Cancer Subtype option HR+ / HER2-, selected. 11 results avail…" at bounding box center [339, 39] width 678 height 14
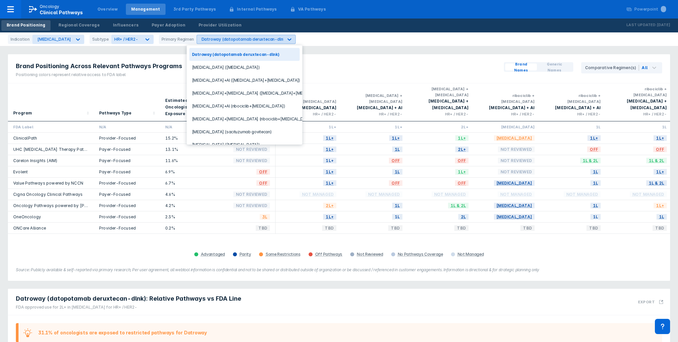
click at [226, 39] on div "Datroway (datopotamab deruxtecan-dlnk)" at bounding box center [244, 39] width 85 height 5
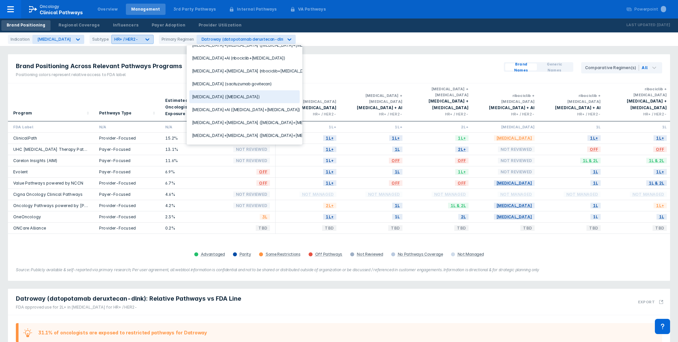
click at [144, 39] on icon at bounding box center [147, 39] width 7 height 7
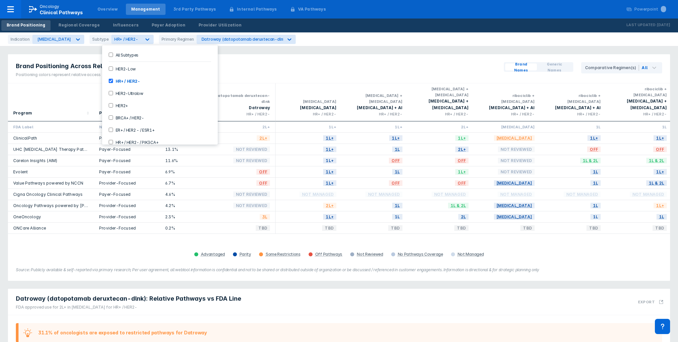
scroll to position [47, 0]
click at [128, 134] on label "HR+/HER2-, One or more PIK3CA/AKT1/PTEN-alterations" at bounding box center [167, 137] width 109 height 6
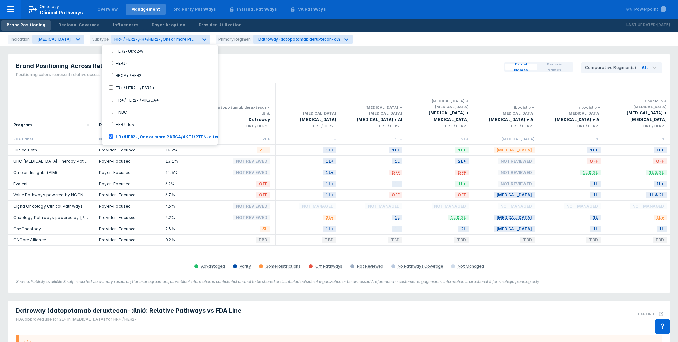
click at [262, 77] on div "Brand Positioning Across Relevant Pathways Programs Positioning colors represen…" at bounding box center [339, 68] width 662 height 29
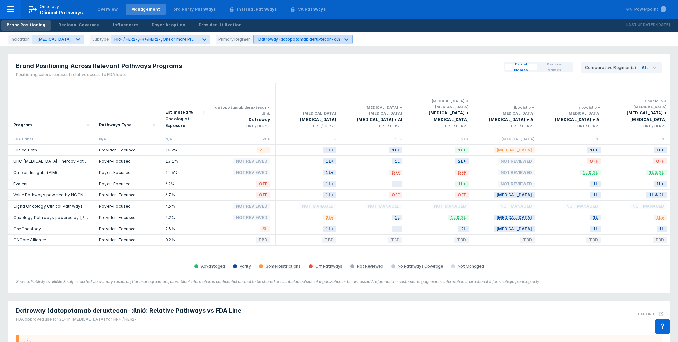
click at [296, 39] on div "Datroway (datopotamab deruxtecan-dlnk)" at bounding box center [300, 39] width 85 height 5
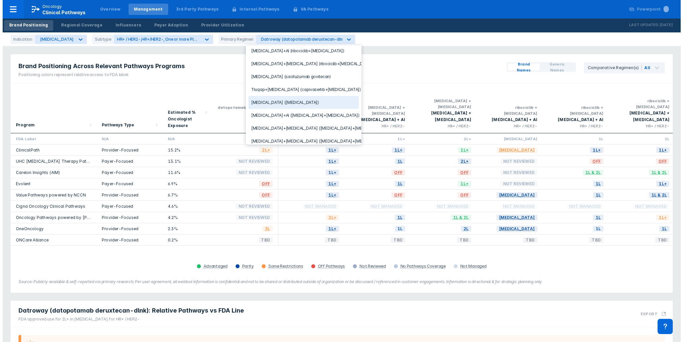
scroll to position [61, 0]
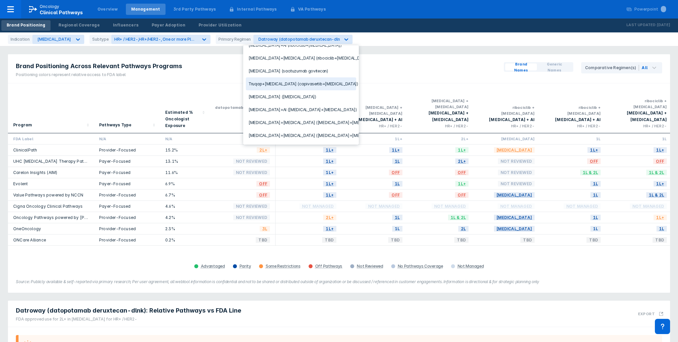
click at [298, 83] on div "Truqap+fulvestrant (capivasertib+fulvestrant)" at bounding box center [301, 83] width 110 height 13
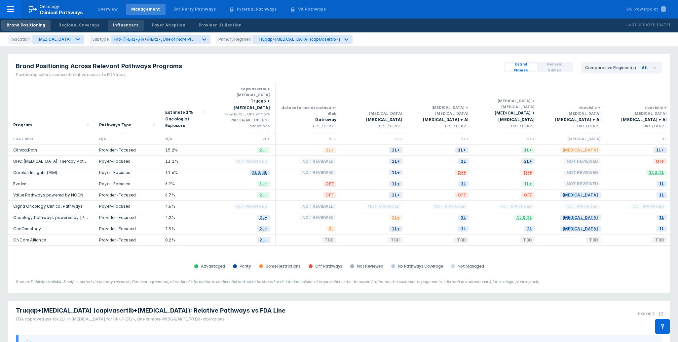
click at [123, 25] on div "Influencers" at bounding box center [125, 25] width 25 height 6
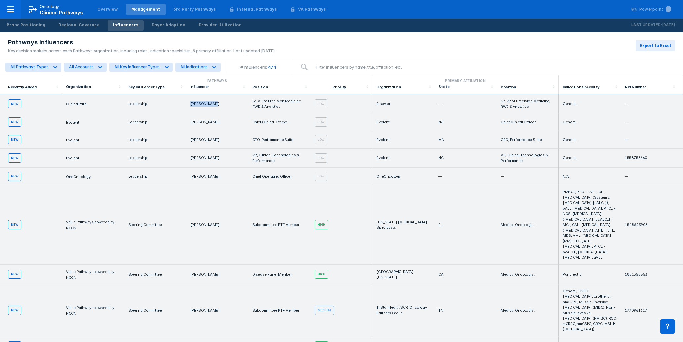
drag, startPoint x: 212, startPoint y: 106, endPoint x: 188, endPoint y: 106, distance: 23.5
click at [188, 106] on td "Olaf Lodbrok" at bounding box center [217, 103] width 62 height 19
click at [163, 28] on link "Payer Adoption" at bounding box center [168, 25] width 44 height 11
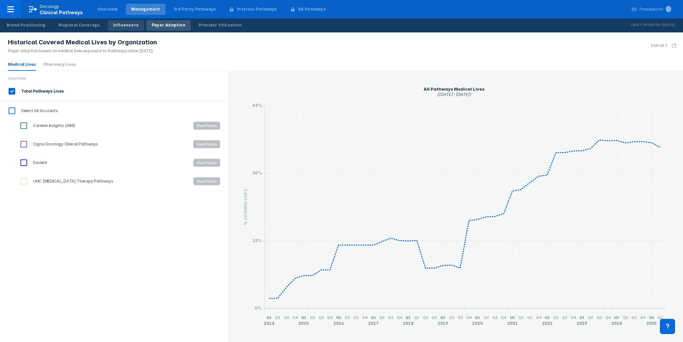
click at [119, 24] on div "Influencers" at bounding box center [125, 25] width 25 height 6
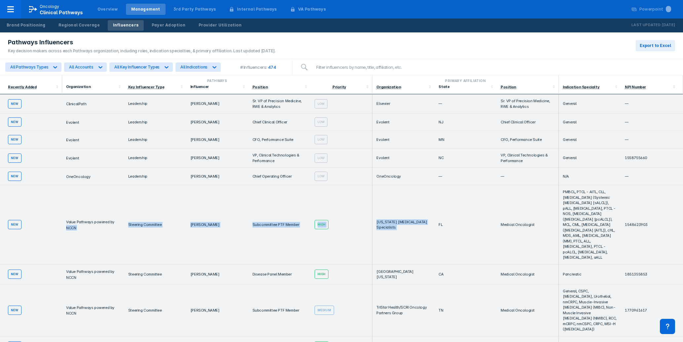
drag, startPoint x: 432, startPoint y: 213, endPoint x: 123, endPoint y: 193, distance: 310.0
click at [122, 192] on tr "new Value Pathways powered by NCCN Steering Committee Ameet Patel Subcommittee …" at bounding box center [341, 224] width 683 height 79
click at [123, 195] on td "Value Pathways powered by NCCN" at bounding box center [93, 224] width 62 height 79
click at [265, 212] on td "Subcommittee PTF Member" at bounding box center [280, 224] width 62 height 79
click at [76, 45] on div "Pathways Influencers" at bounding box center [142, 42] width 268 height 8
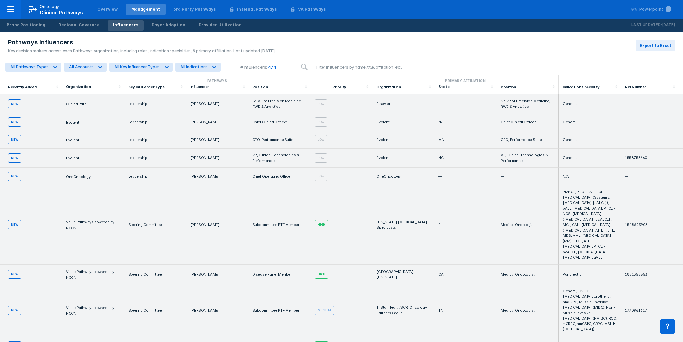
drag, startPoint x: 73, startPoint y: 43, endPoint x: 69, endPoint y: 42, distance: 3.8
click at [70, 42] on div "Pathways Influencers" at bounding box center [142, 42] width 268 height 8
click at [87, 42] on div "Pathways Influencers" at bounding box center [142, 42] width 268 height 8
